Goal: Information Seeking & Learning: Learn about a topic

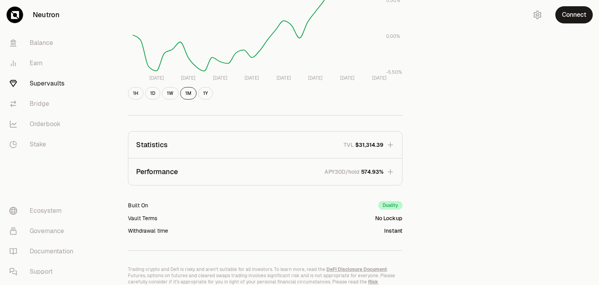
scroll to position [195, 0]
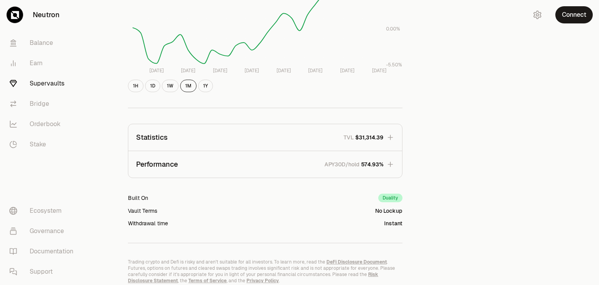
click at [391, 167] on icon "button" at bounding box center [391, 164] width 8 height 8
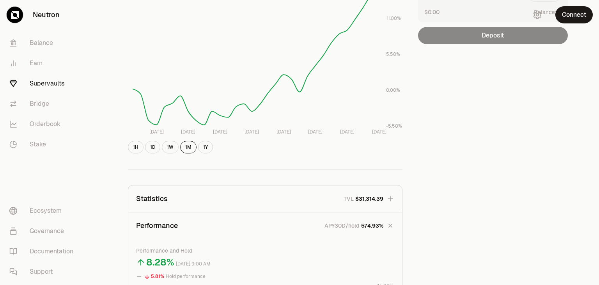
scroll to position [0, 0]
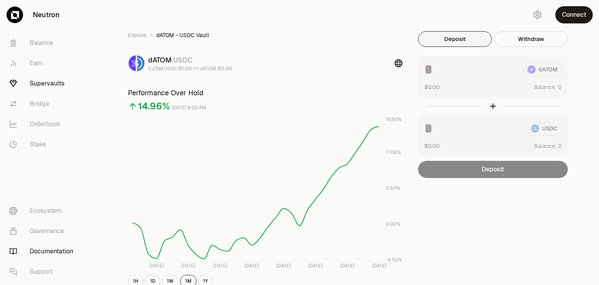
click at [56, 258] on link "Documentation" at bounding box center [43, 251] width 81 height 20
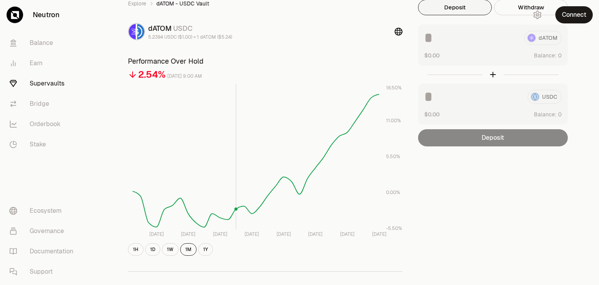
scroll to position [78, 0]
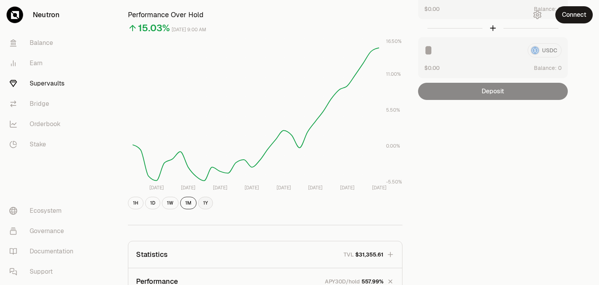
click at [203, 206] on button "1Y" at bounding box center [205, 203] width 15 height 12
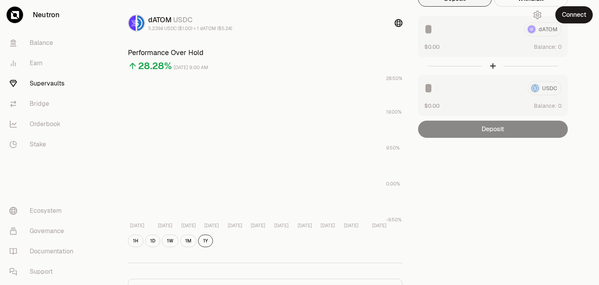
scroll to position [0, 0]
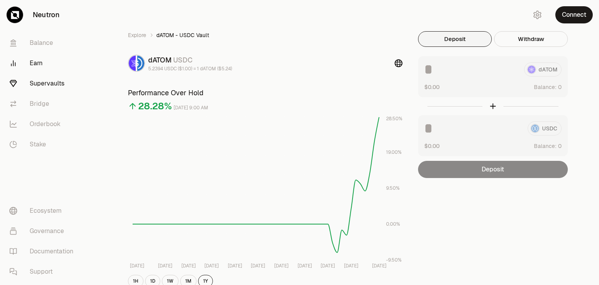
click at [26, 67] on link "Earn" at bounding box center [43, 63] width 81 height 20
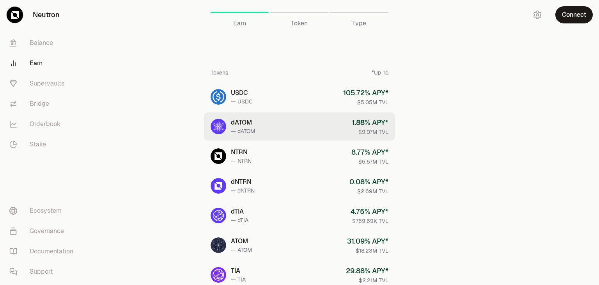
click at [364, 122] on div "1.88 % APY*" at bounding box center [370, 122] width 37 height 11
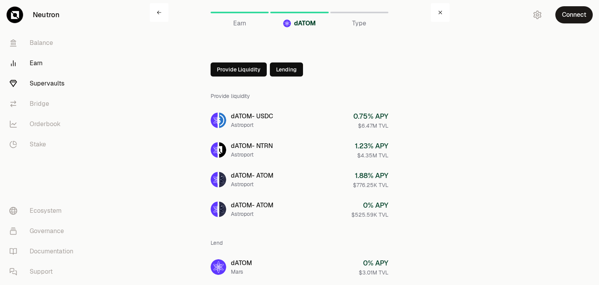
click at [28, 87] on link "Supervaults" at bounding box center [43, 83] width 81 height 20
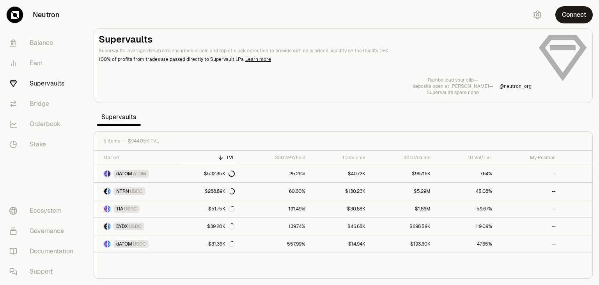
click at [245, 59] on link "Learn more" at bounding box center [258, 59] width 26 height 6
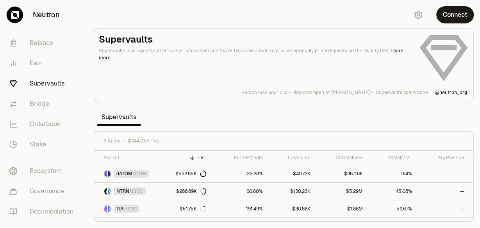
drag, startPoint x: 599, startPoint y: 0, endPoint x: 185, endPoint y: 126, distance: 433.0
click at [185, 126] on section "Supervaults Supervaults leverages Neutron's enshrined oracle and top of block e…" at bounding box center [283, 114] width 392 height 228
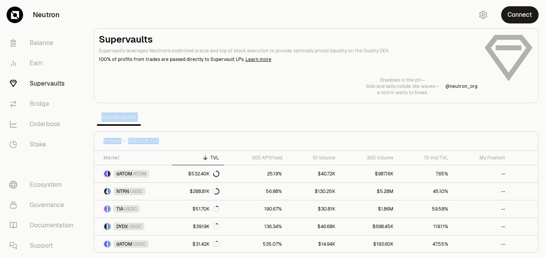
drag, startPoint x: 544, startPoint y: 123, endPoint x: 544, endPoint y: 155, distance: 32.4
click at [544, 155] on section "Supervaults Supervaults leverages Neutron's enshrined oracle and top of block e…" at bounding box center [315, 129] width 457 height 259
click at [182, 140] on div "5 items $943.53K TVL" at bounding box center [315, 141] width 425 height 6
